Goal: Task Accomplishment & Management: Manage account settings

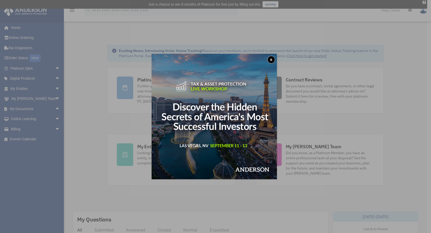
click at [277, 57] on img at bounding box center [214, 116] width 125 height 125
click at [274, 58] on button "x" at bounding box center [272, 60] width 8 height 8
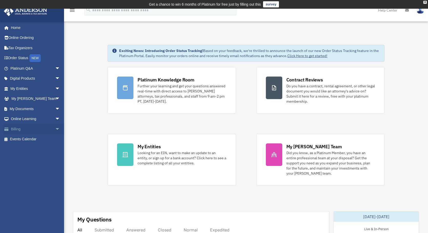
click at [55, 128] on span "arrow_drop_down" at bounding box center [60, 129] width 10 height 10
click at [37, 136] on link "$ Open Invoices" at bounding box center [37, 139] width 61 height 10
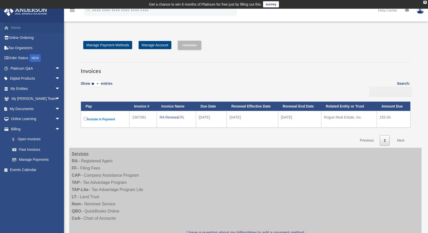
click at [13, 28] on link "Home" at bounding box center [36, 28] width 64 height 10
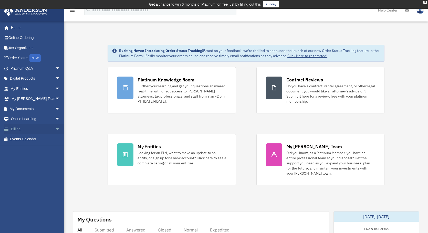
click at [55, 128] on span "arrow_drop_down" at bounding box center [60, 129] width 10 height 10
click at [28, 151] on link "Past Invoices" at bounding box center [37, 149] width 61 height 10
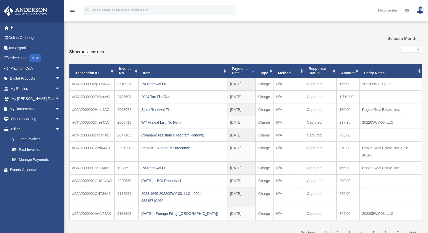
select select
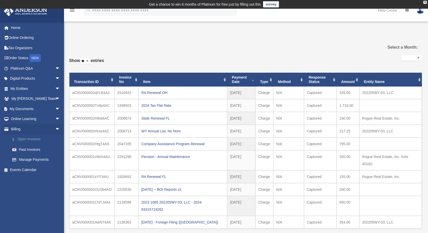
click at [33, 138] on link "$ Open Invoices" at bounding box center [37, 139] width 61 height 10
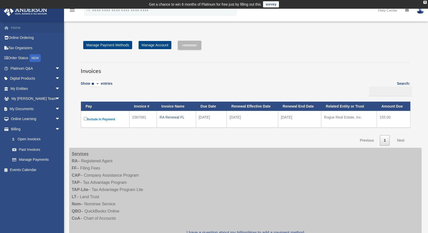
click at [19, 23] on link "Home" at bounding box center [36, 28] width 64 height 10
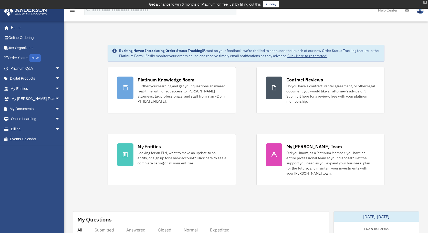
click at [423, 3] on div "X" at bounding box center [424, 2] width 3 height 3
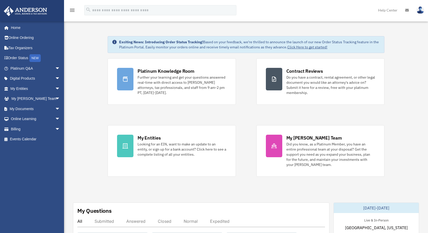
click at [421, 9] on img at bounding box center [420, 9] width 8 height 7
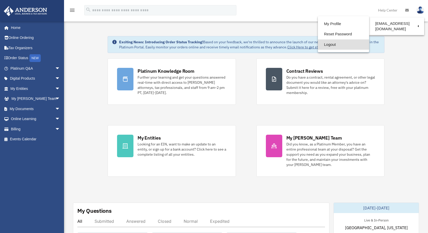
click at [322, 46] on link "Logout" at bounding box center [343, 44] width 51 height 10
